Goal: Information Seeking & Learning: Learn about a topic

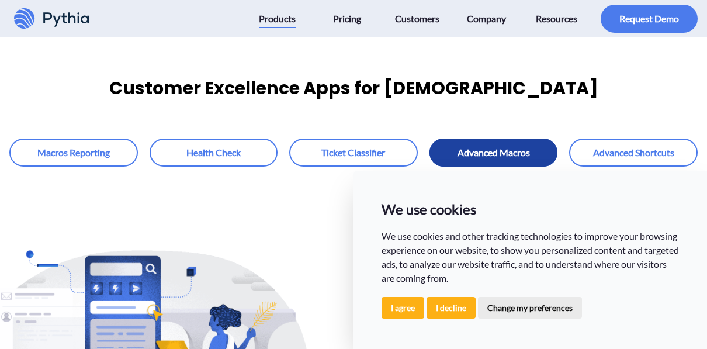
click at [542, 154] on link at bounding box center [493, 152] width 129 height 28
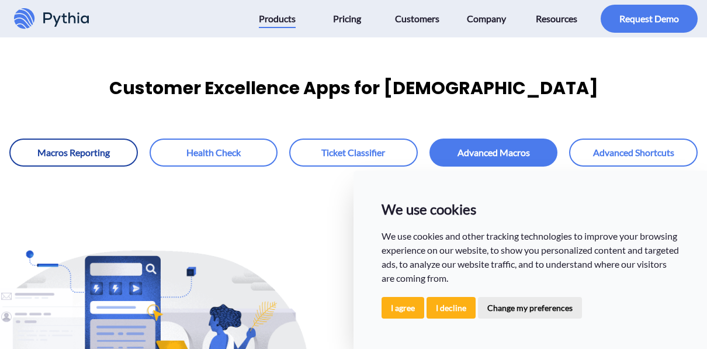
click at [116, 149] on link at bounding box center [73, 152] width 129 height 28
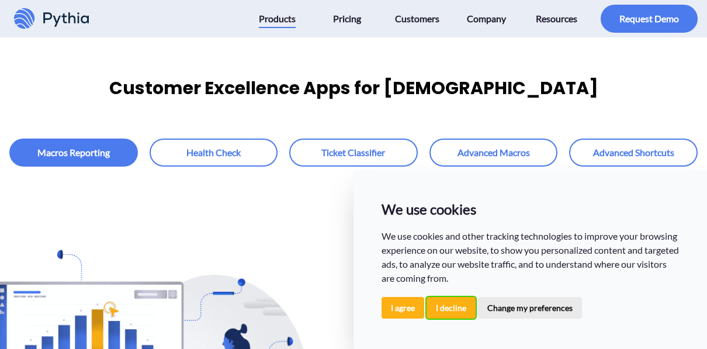
click at [462, 316] on button "I decline" at bounding box center [450, 308] width 49 height 22
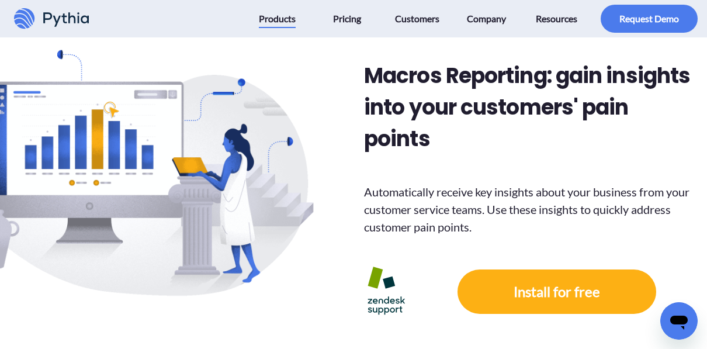
scroll to position [175, 0]
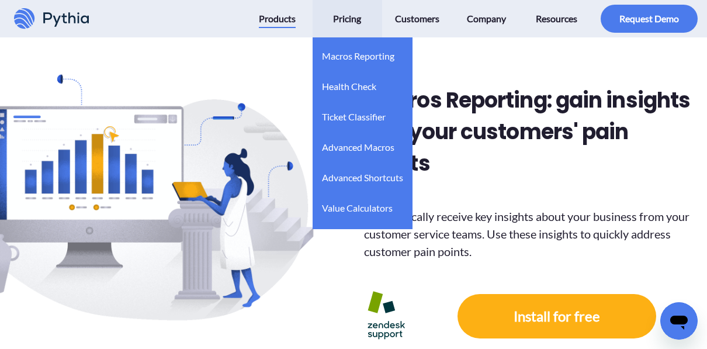
click at [359, 19] on span "Pricing" at bounding box center [347, 18] width 28 height 19
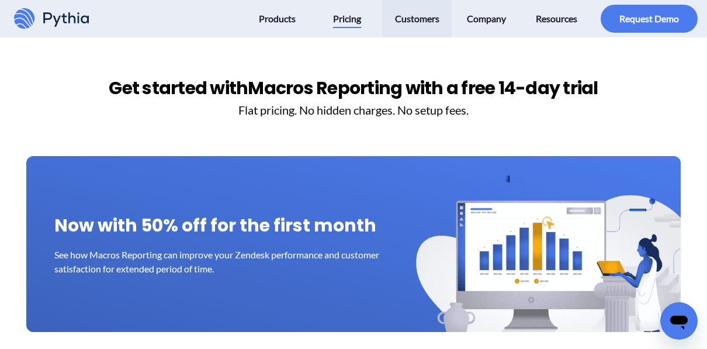
click at [414, 8] on link "Customers" at bounding box center [416, 18] width 65 height 37
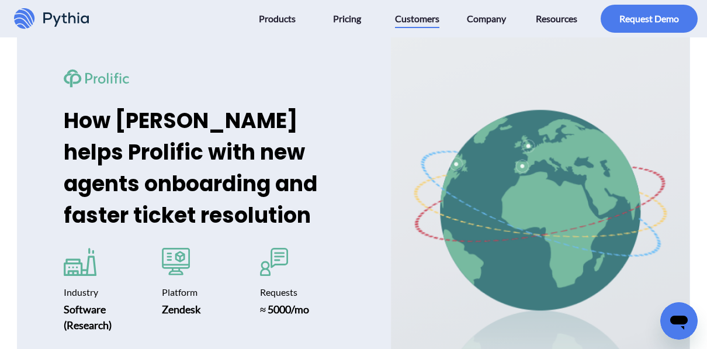
scroll to position [1285, 0]
